Goal: Task Accomplishment & Management: Manage account settings

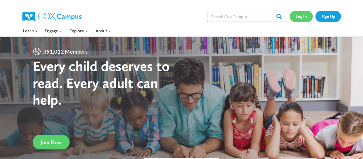
click at [302, 17] on link "Log In" at bounding box center [301, 16] width 23 height 11
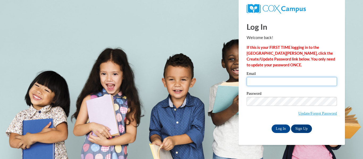
click at [253, 79] on input "Email" at bounding box center [292, 81] width 90 height 9
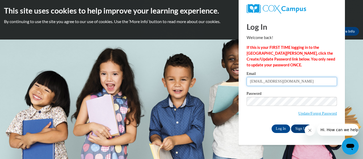
type input "[EMAIL_ADDRESS][DOMAIN_NAME]"
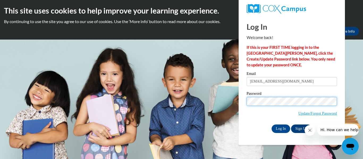
click at [271, 125] on input "Log In" at bounding box center [280, 129] width 19 height 9
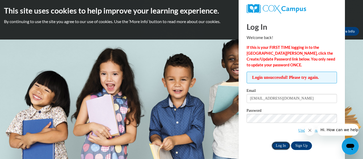
click at [275, 146] on input "Log In" at bounding box center [280, 146] width 19 height 9
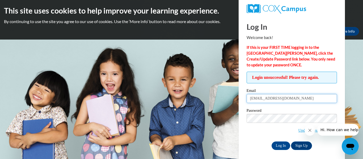
click at [252, 101] on input "bhenley@kusd.edu" at bounding box center [292, 98] width 90 height 9
type input "[EMAIL_ADDRESS][DOMAIN_NAME]"
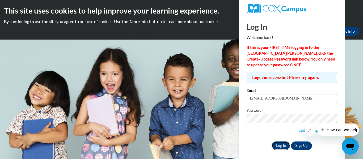
click at [282, 143] on input "Log In" at bounding box center [280, 146] width 19 height 9
click at [152, 109] on body "This site uses cookies to help improve your learning experience. By continuing …" at bounding box center [181, 79] width 363 height 159
